Goal: Task Accomplishment & Management: Manage account settings

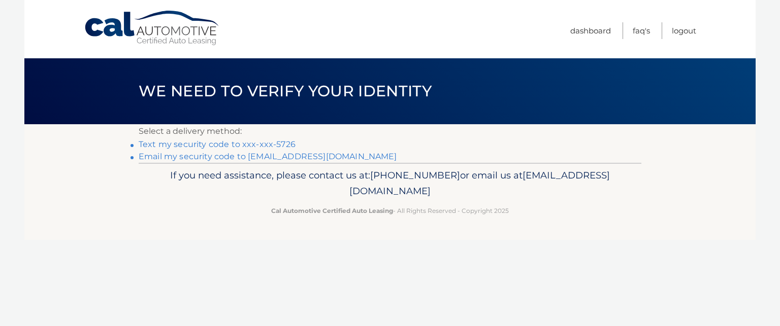
click at [282, 146] on link "Text my security code to xxx-xxx-5726" at bounding box center [217, 145] width 157 height 10
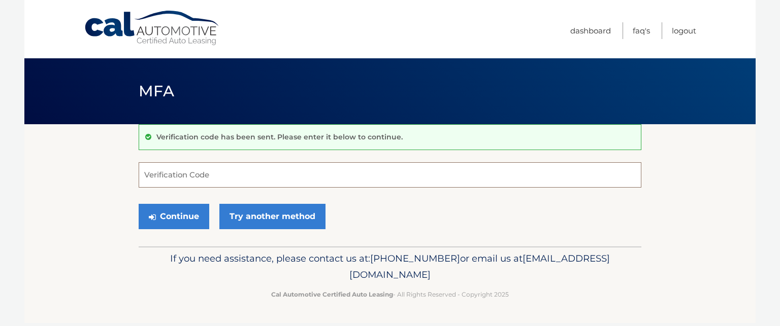
click at [276, 164] on input "Verification Code" at bounding box center [390, 174] width 502 height 25
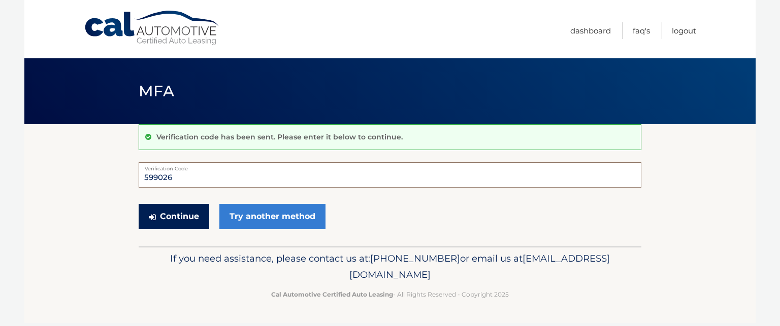
type input "599026"
click at [164, 208] on button "Continue" at bounding box center [174, 216] width 71 height 25
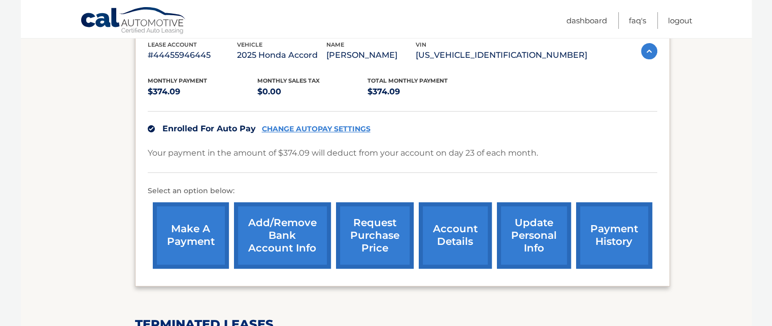
scroll to position [203, 0]
